Goal: Information Seeking & Learning: Learn about a topic

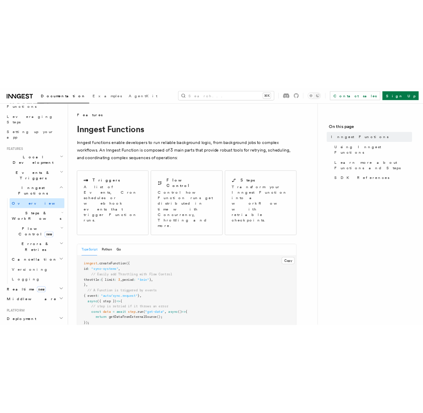
scroll to position [114, 0]
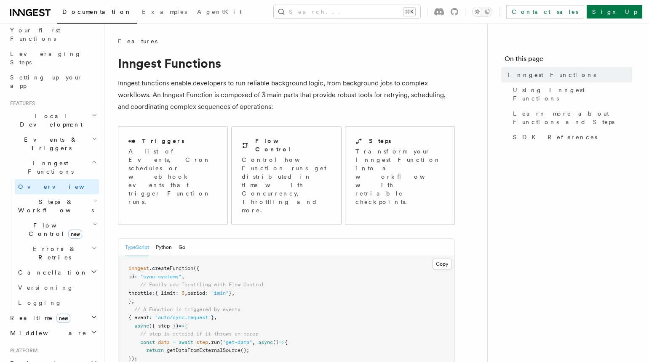
click at [53, 198] on span "Steps & Workflows" at bounding box center [54, 206] width 79 height 17
click at [45, 222] on span "Overview" at bounding box center [69, 225] width 87 height 7
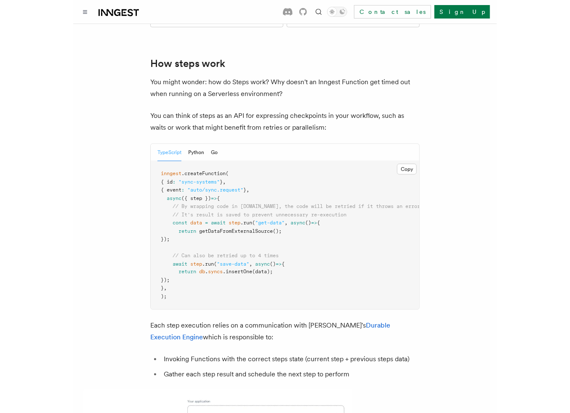
scroll to position [325, 0]
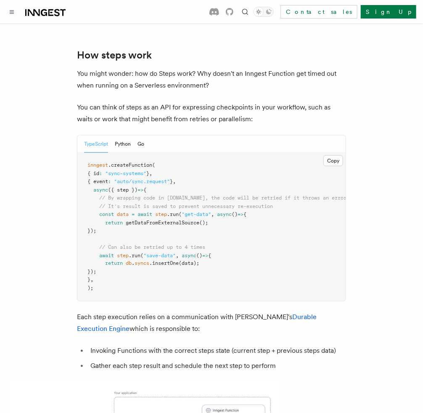
click at [335, 101] on p "You can think of steps as an API for expressing checkpoints in your workflow, s…" at bounding box center [211, 113] width 269 height 24
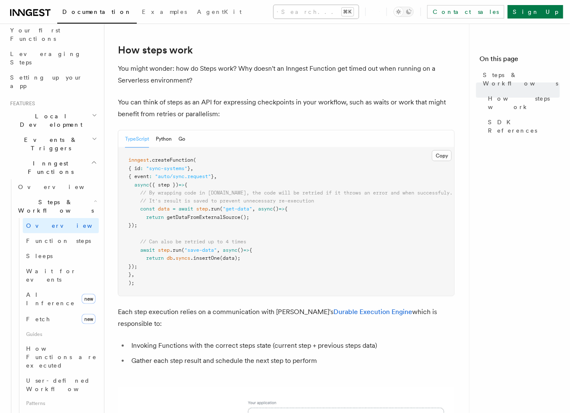
click at [282, 17] on button "Search... ⌘K" at bounding box center [316, 11] width 85 height 13
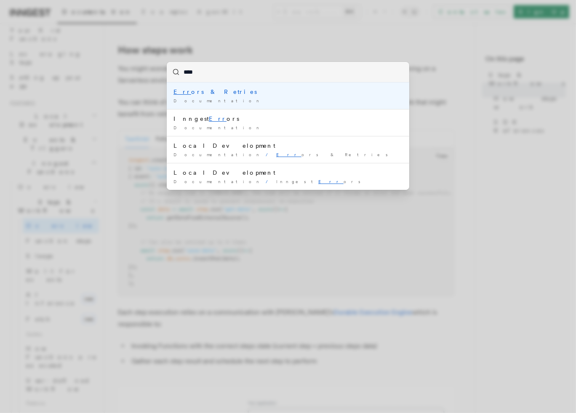
type input "*****"
click at [275, 98] on div "Documentation /" at bounding box center [287, 101] width 229 height 6
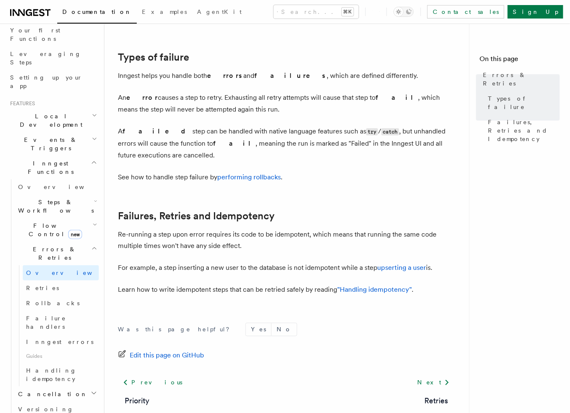
scroll to position [310, 0]
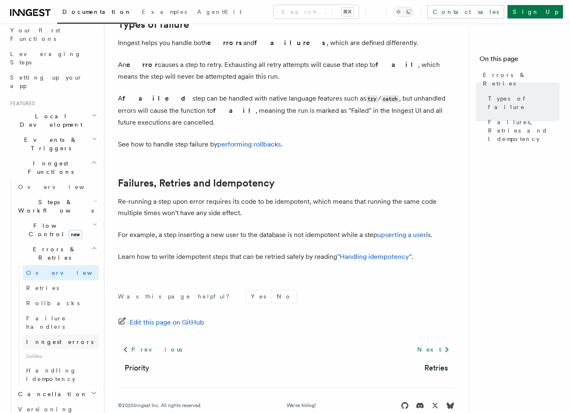
click at [67, 334] on link "Inngest errors" at bounding box center [61, 341] width 76 height 15
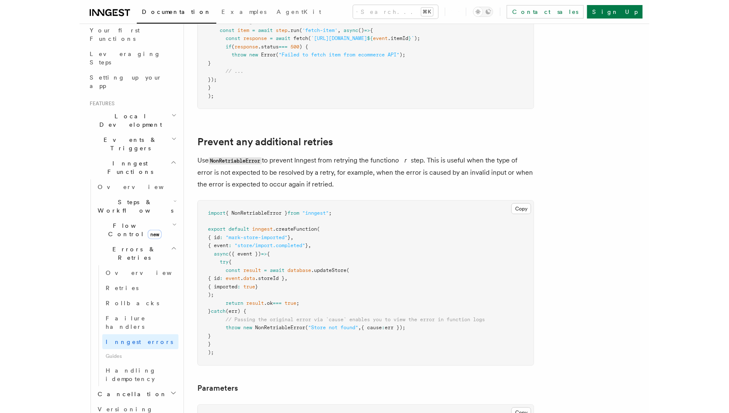
scroll to position [334, 0]
